Goal: Task Accomplishment & Management: Manage account settings

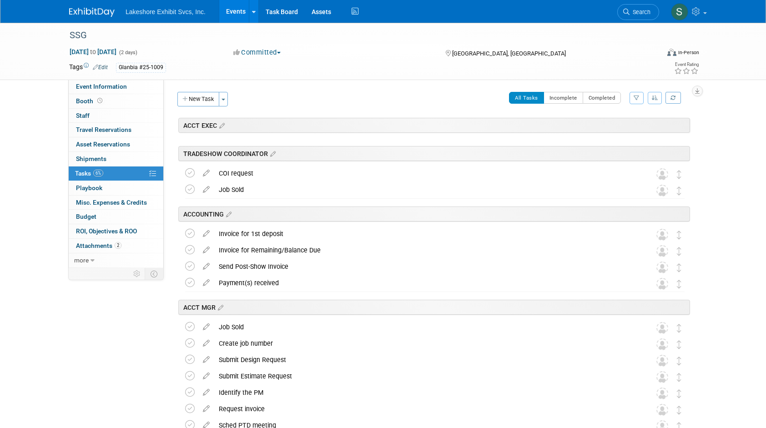
scroll to position [1280, 0]
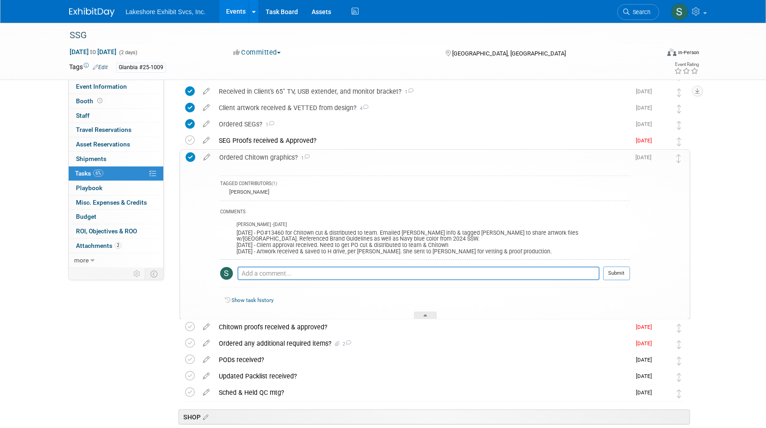
click at [237, 13] on link "Events" at bounding box center [235, 11] width 33 height 23
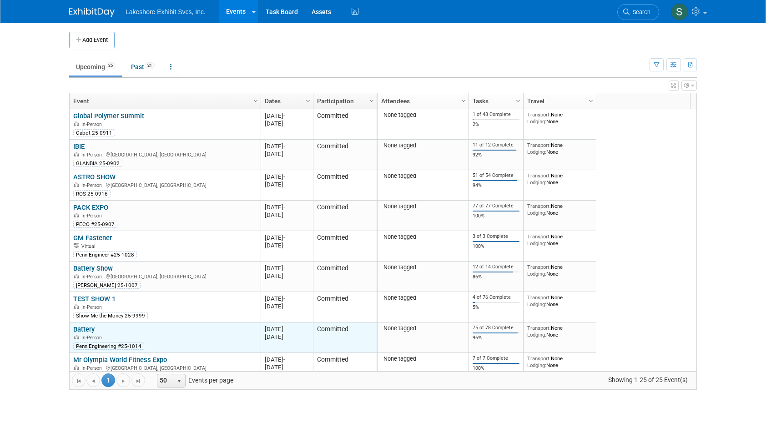
click at [87, 328] on link "Battery" at bounding box center [83, 329] width 21 height 8
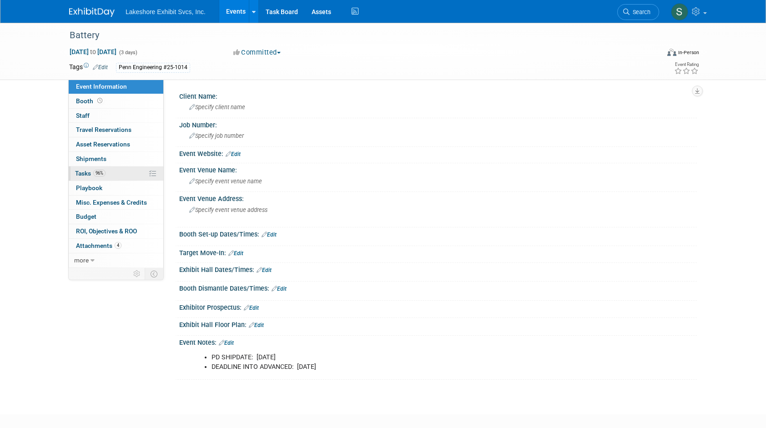
click at [84, 170] on span "Tasks 96%" at bounding box center [90, 173] width 30 height 7
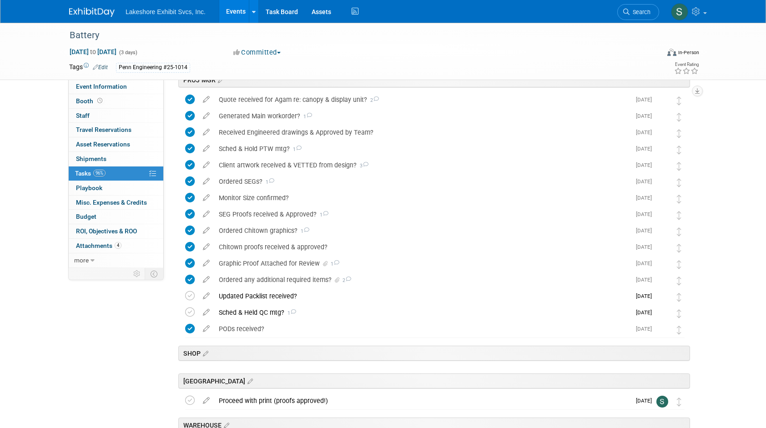
scroll to position [1274, 0]
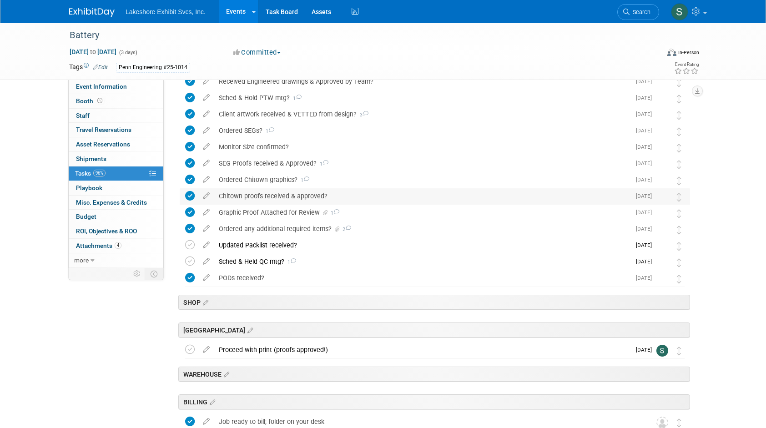
click at [382, 197] on div "Chitown proofs received & approved?" at bounding box center [422, 195] width 416 height 15
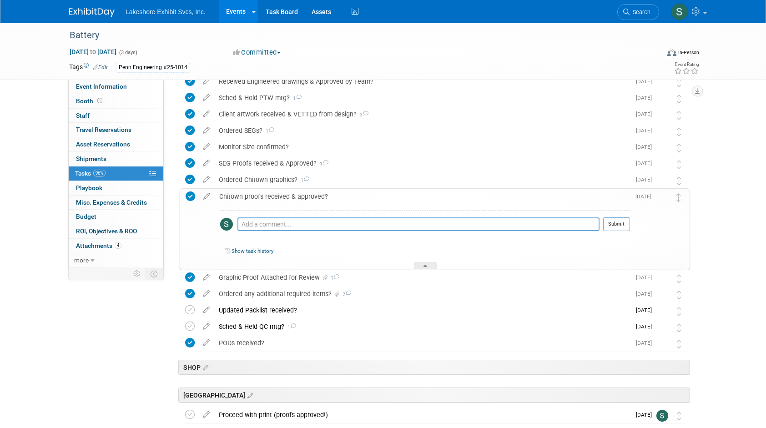
click at [382, 197] on div "Chitown proofs received & approved?" at bounding box center [422, 196] width 415 height 15
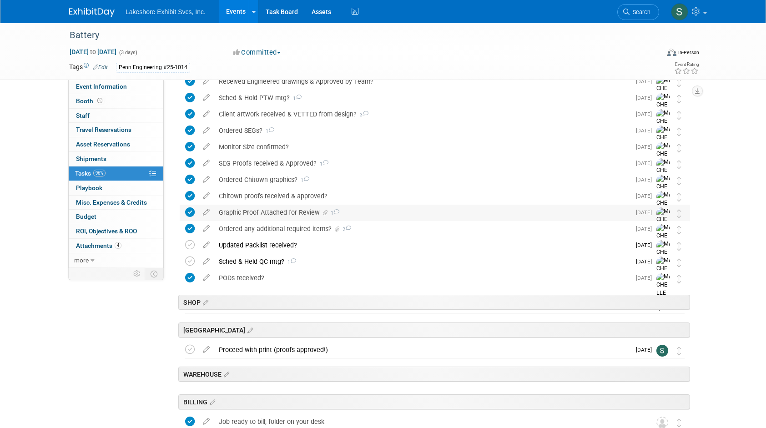
click at [385, 212] on div "Graphic Proof Attached for Review 1" at bounding box center [422, 212] width 416 height 15
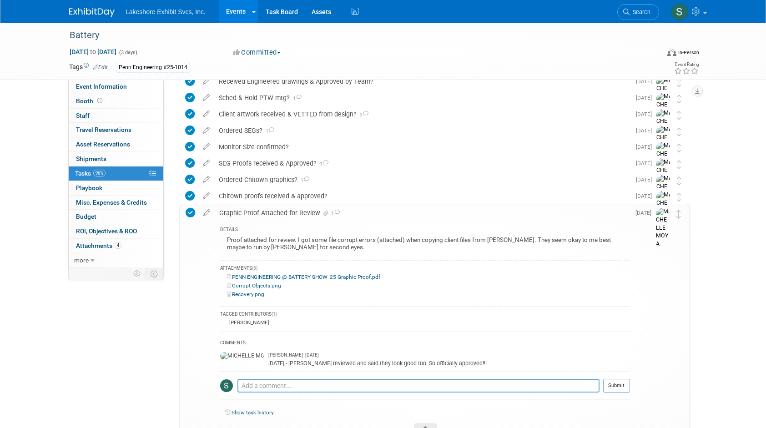
click at [385, 212] on div "Graphic Proof Attached for Review 1" at bounding box center [422, 212] width 415 height 15
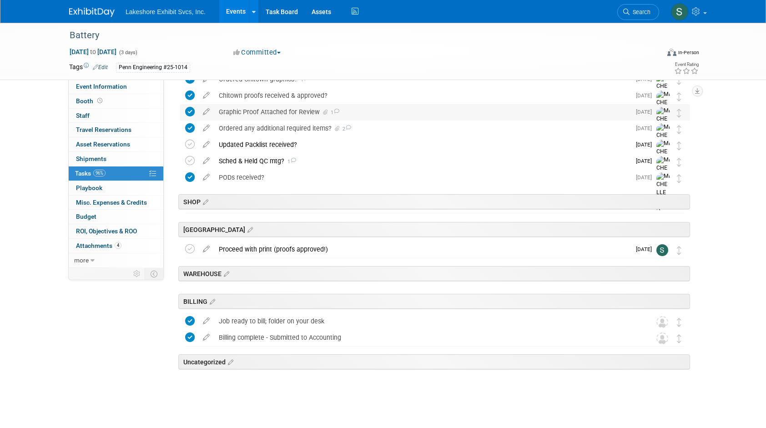
scroll to position [1375, 0]
click at [377, 249] on div "Proceed with print (proofs approved!)" at bounding box center [422, 248] width 416 height 15
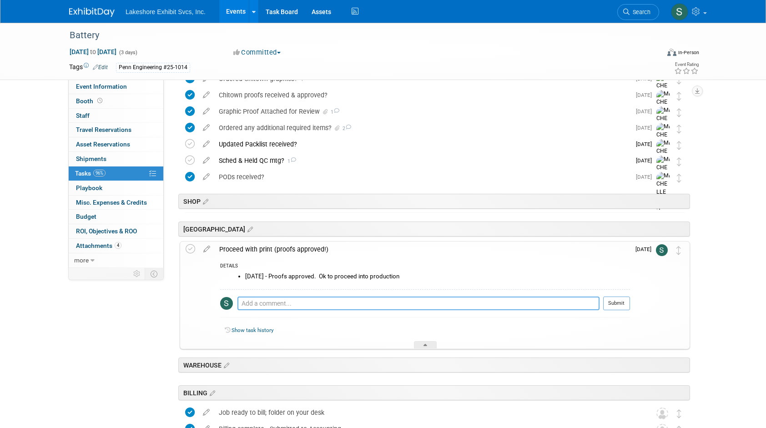
click at [277, 299] on textarea at bounding box center [418, 304] width 362 height 14
type textarea "9.9.25 - on it. Thank you."
